Goal: Use online tool/utility: Utilize a website feature to perform a specific function

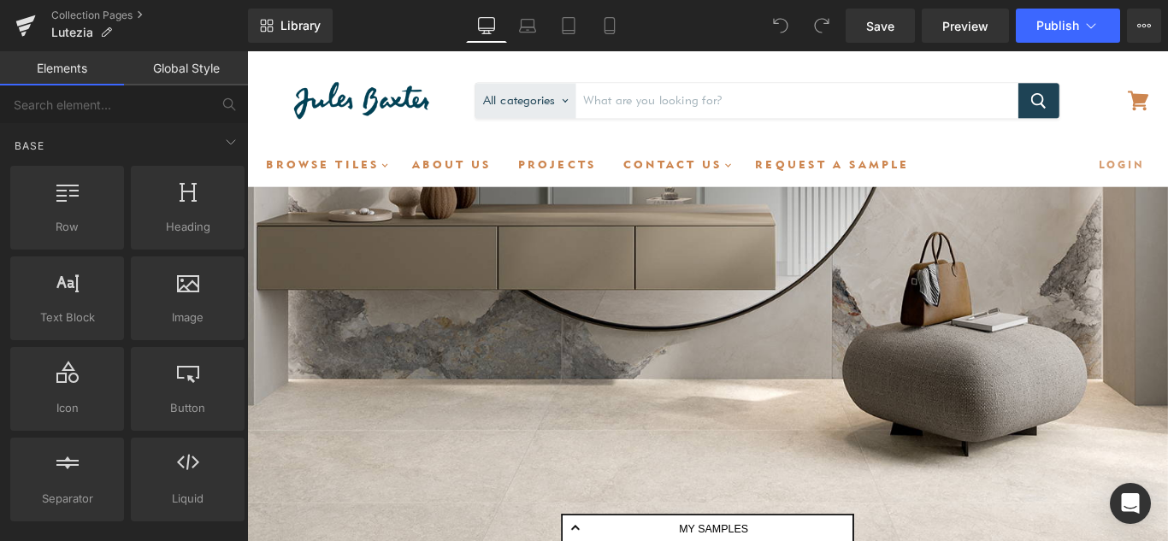
click at [595, 307] on div "Main content" at bounding box center [764, 339] width 1035 height 544
drag, startPoint x: 882, startPoint y: 528, endPoint x: 693, endPoint y: 569, distance: 192.6
click at [595, 307] on div "Main content" at bounding box center [764, 339] width 1035 height 544
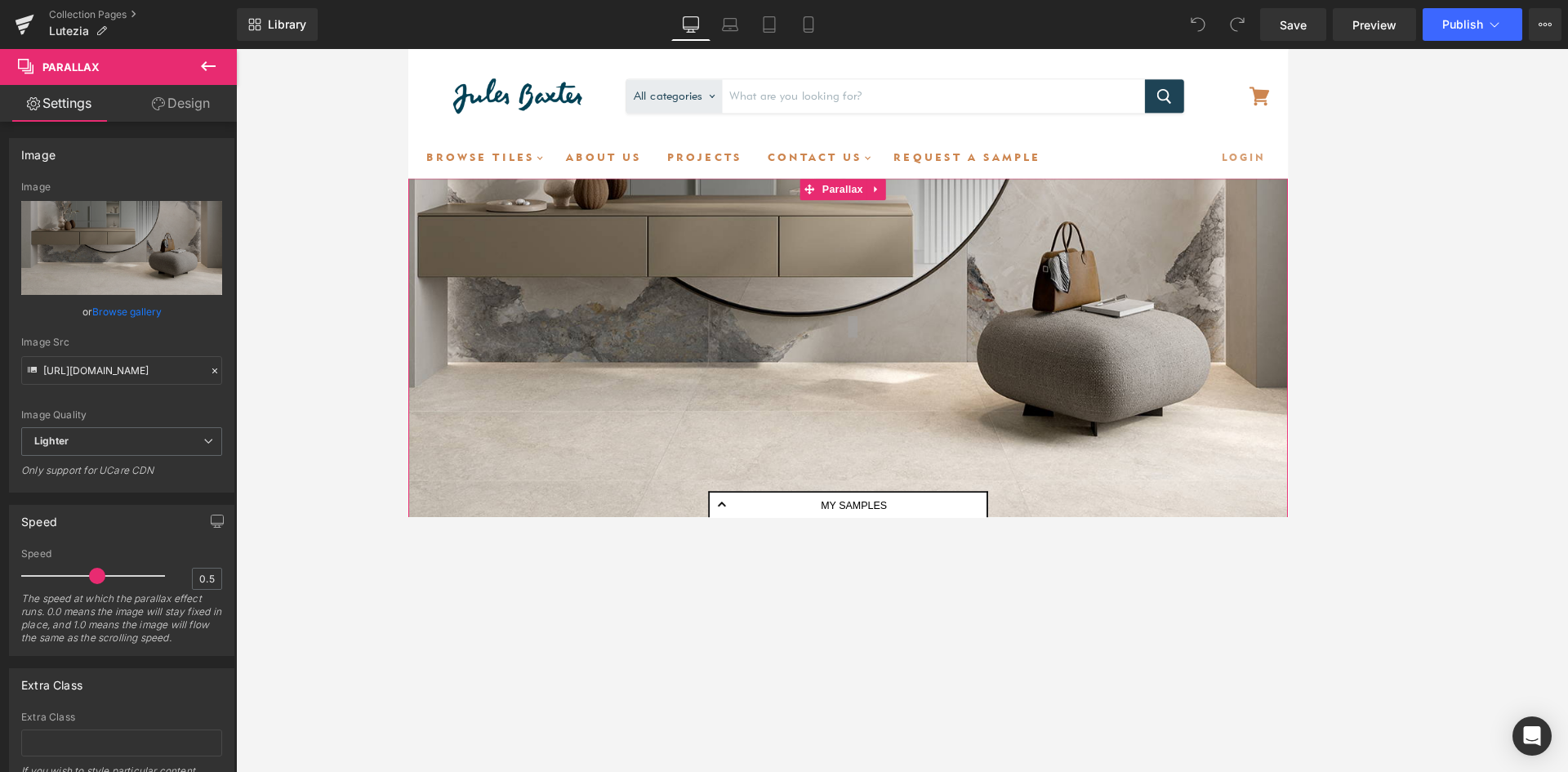
click at [189, 109] on link "Design" at bounding box center [180, 103] width 118 height 36
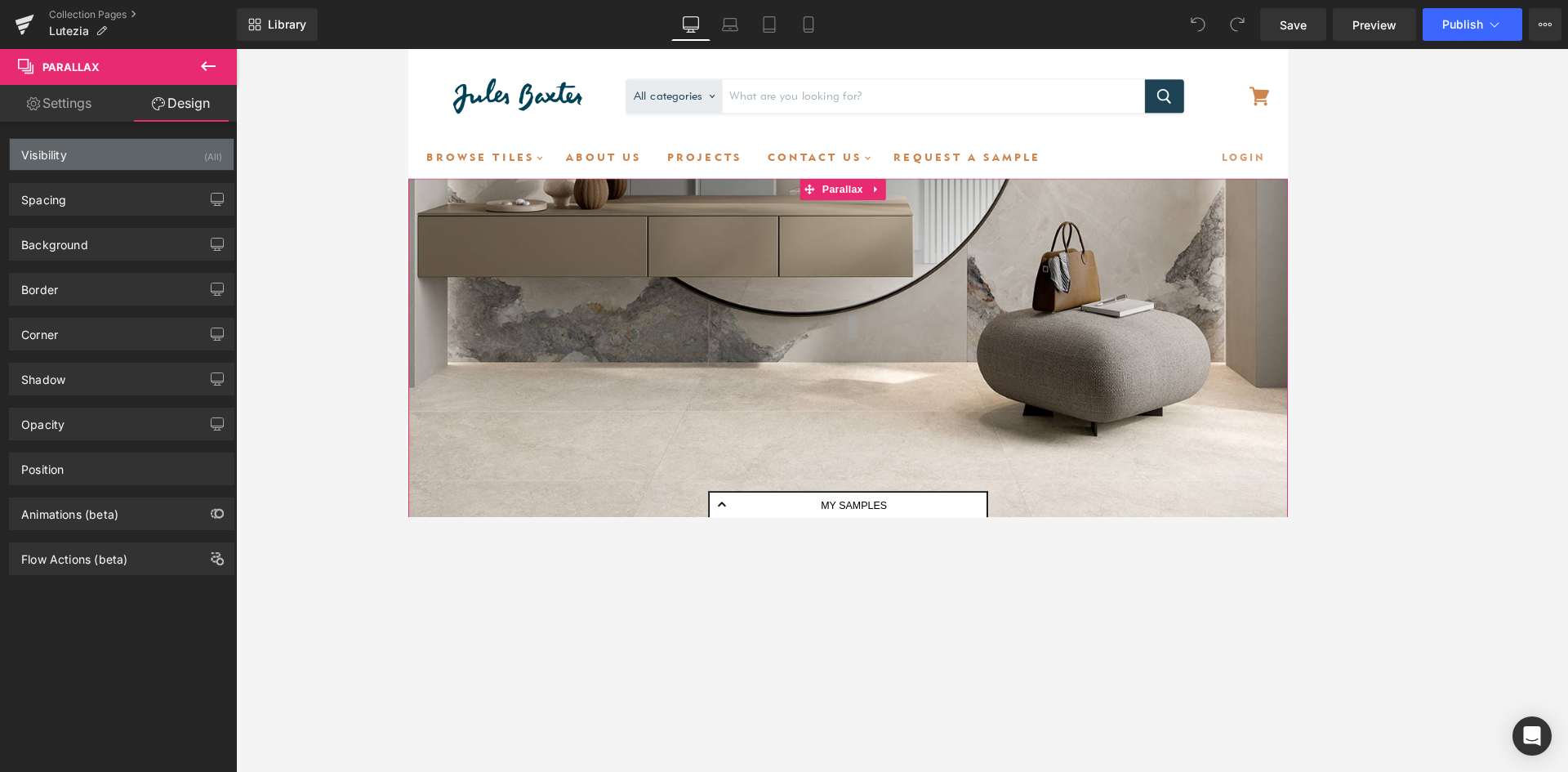
type input "transparent"
type input "0"
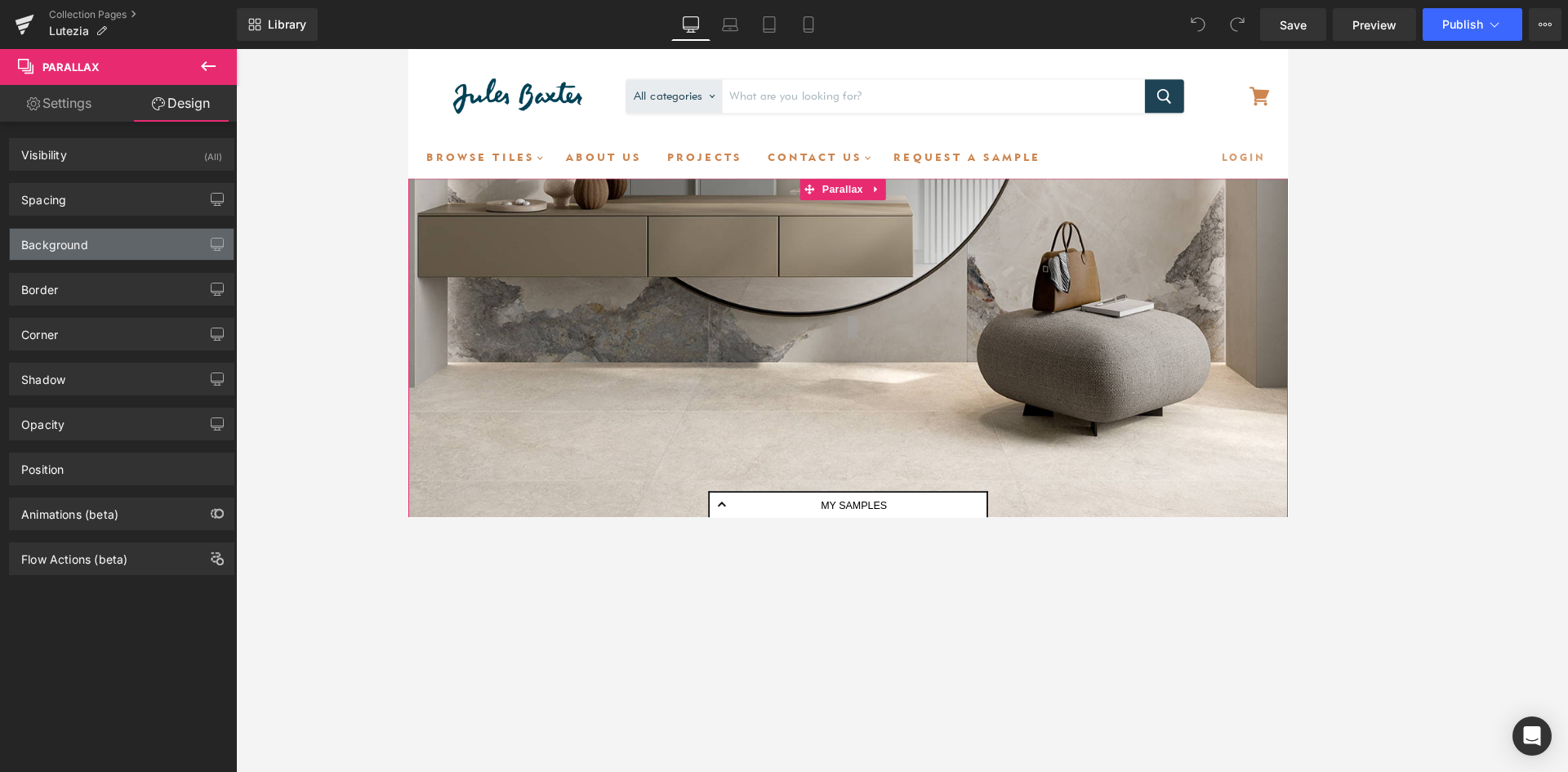
click at [93, 249] on div "Background" at bounding box center [121, 244] width 223 height 31
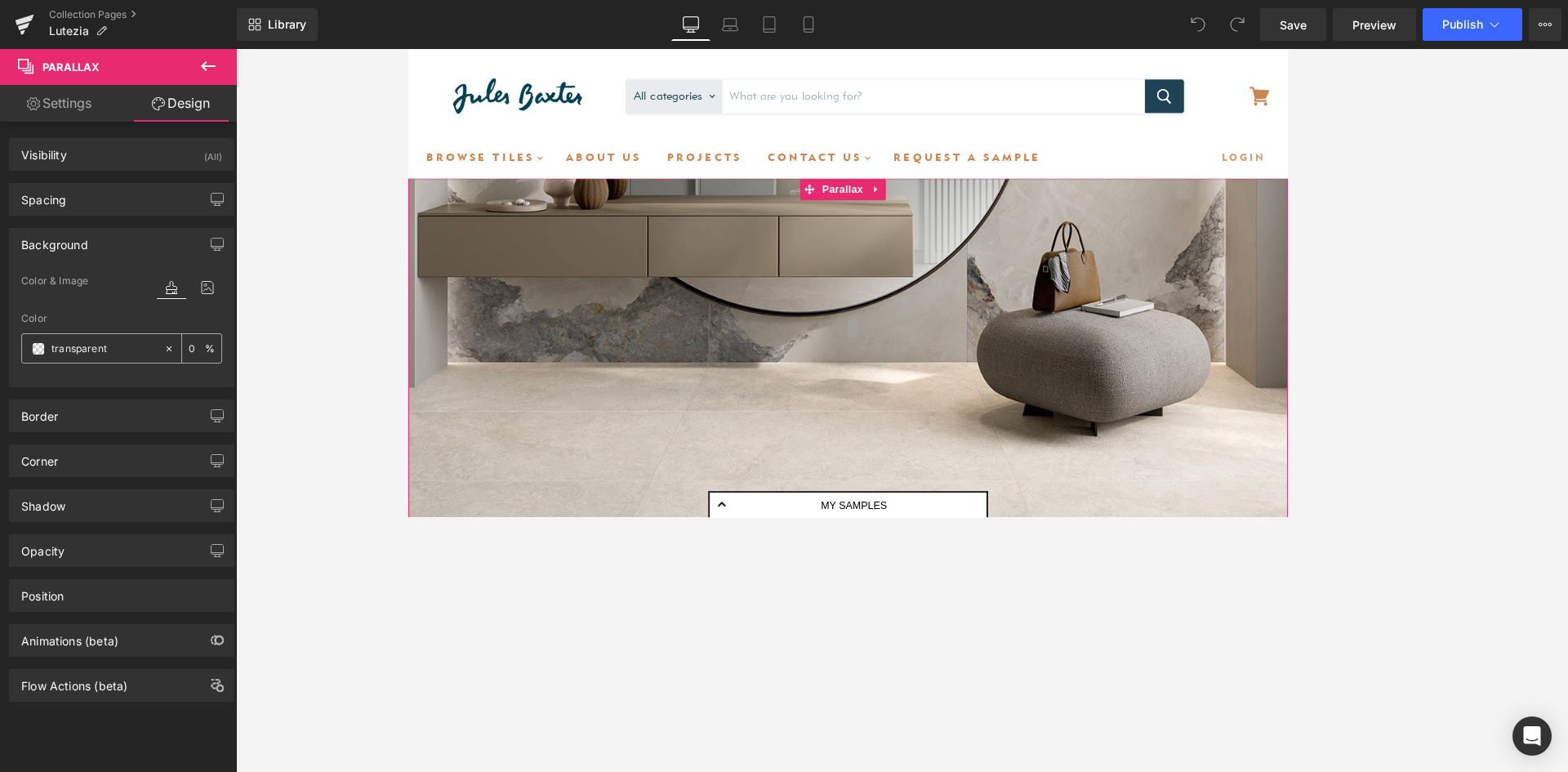
click at [37, 353] on span at bounding box center [38, 349] width 13 height 13
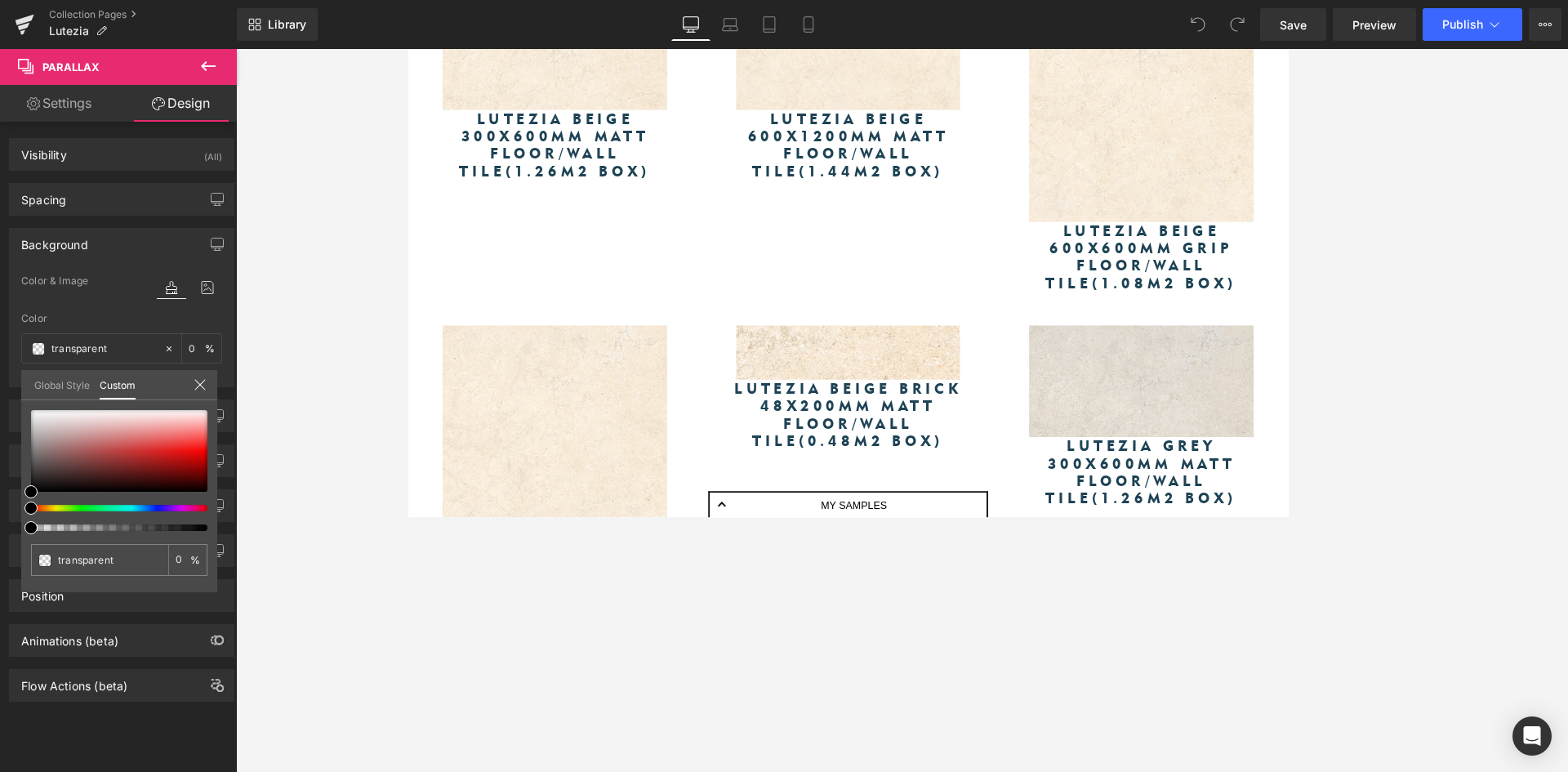
scroll to position [925, 0]
